Goal: Task Accomplishment & Management: Manage account settings

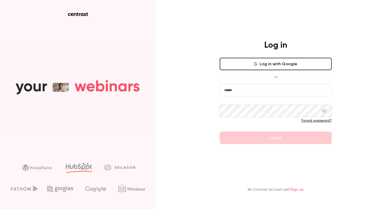
drag, startPoint x: 208, startPoint y: 56, endPoint x: 214, endPoint y: 56, distance: 6.0
click at [208, 56] on div "Log in Log in with Google or Forgot password? Log in No Contrast account yet? S…" at bounding box center [194, 104] width 388 height 209
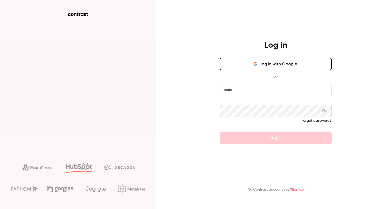
click at [254, 62] on button "Log in with Google" at bounding box center [276, 64] width 112 height 12
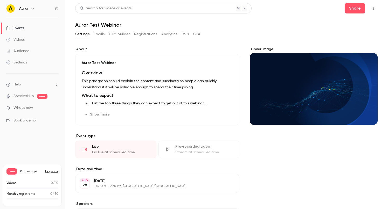
click at [26, 30] on link "Events" at bounding box center [32, 28] width 65 height 11
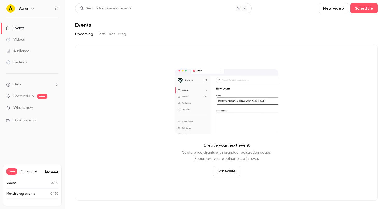
click at [102, 33] on button "Past" at bounding box center [101, 34] width 8 height 8
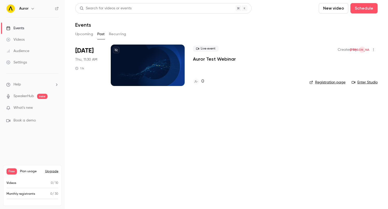
click at [141, 49] on div at bounding box center [148, 66] width 74 height 42
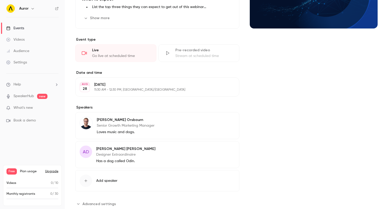
scroll to position [77, 0]
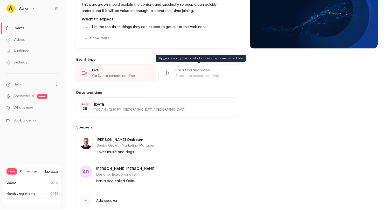
click at [195, 77] on div "Stream at scheduled time" at bounding box center [204, 75] width 58 height 5
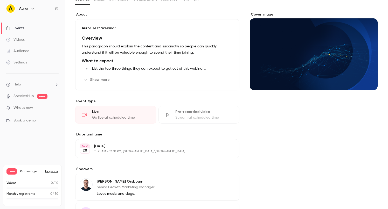
scroll to position [29, 0]
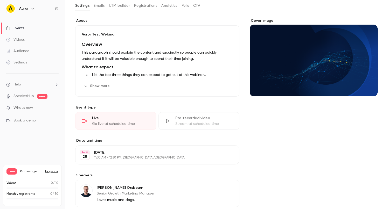
click at [118, 120] on div "Live" at bounding box center [121, 118] width 58 height 5
click at [98, 83] on button "Show more" at bounding box center [97, 86] width 31 height 8
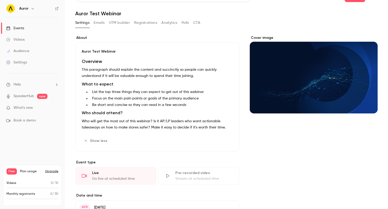
scroll to position [0, 0]
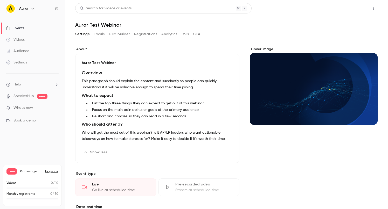
click at [354, 10] on button "Share" at bounding box center [355, 8] width 20 height 10
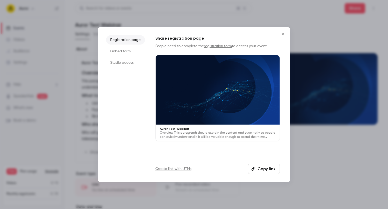
click at [124, 52] on li "Embed form" at bounding box center [125, 51] width 39 height 9
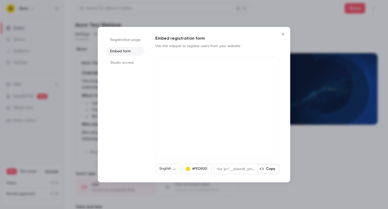
click at [120, 60] on li "Studio access" at bounding box center [125, 62] width 39 height 9
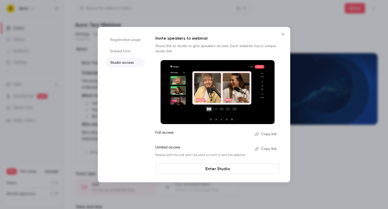
click at [254, 135] on button "Copy link" at bounding box center [266, 134] width 27 height 8
